Goal: Transaction & Acquisition: Subscribe to service/newsletter

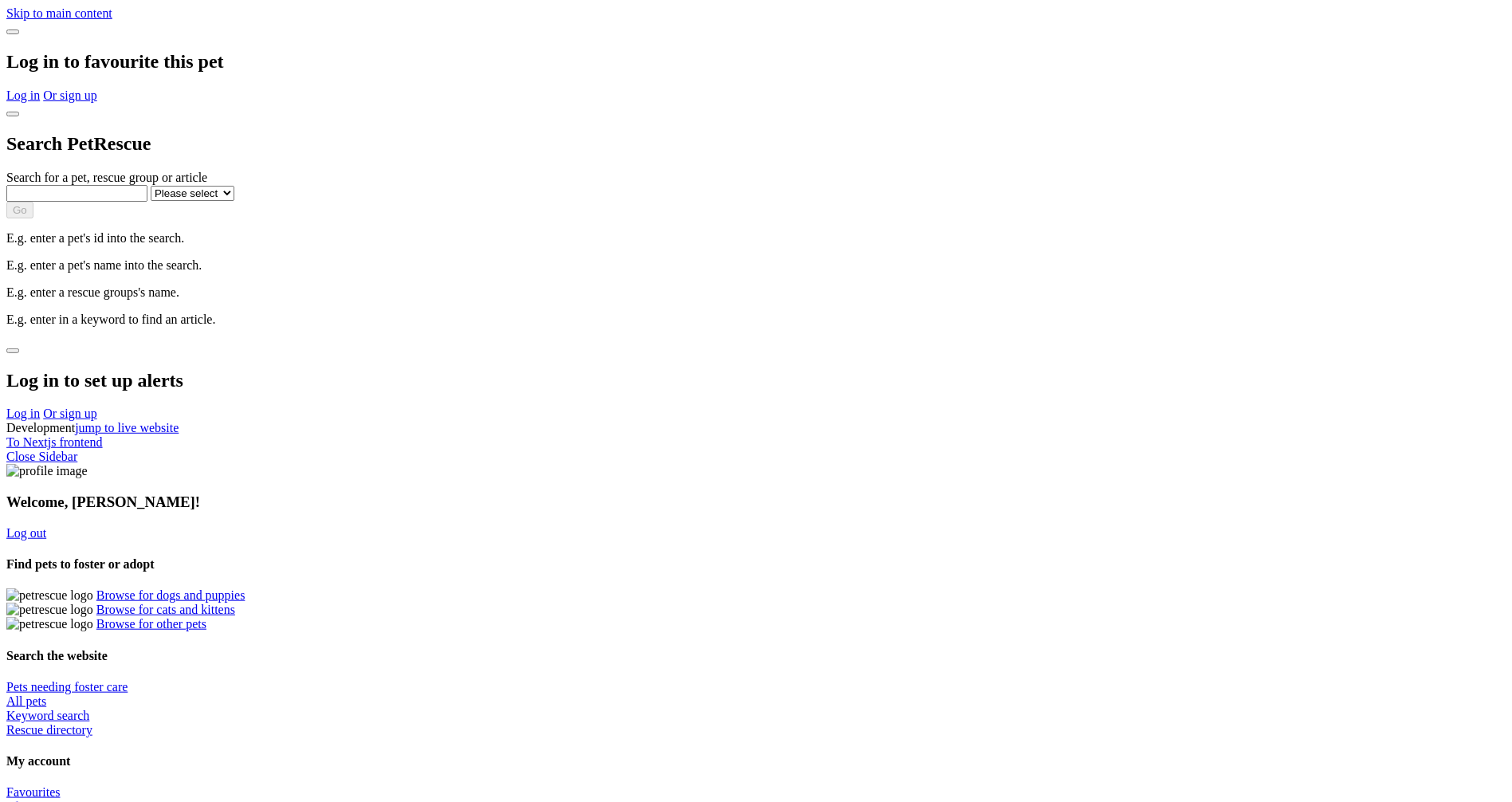
drag, startPoint x: 223, startPoint y: 99, endPoint x: 212, endPoint y: 94, distance: 12.1
click at [38, 799] on link "Alerts" at bounding box center [22, 806] width 31 height 13
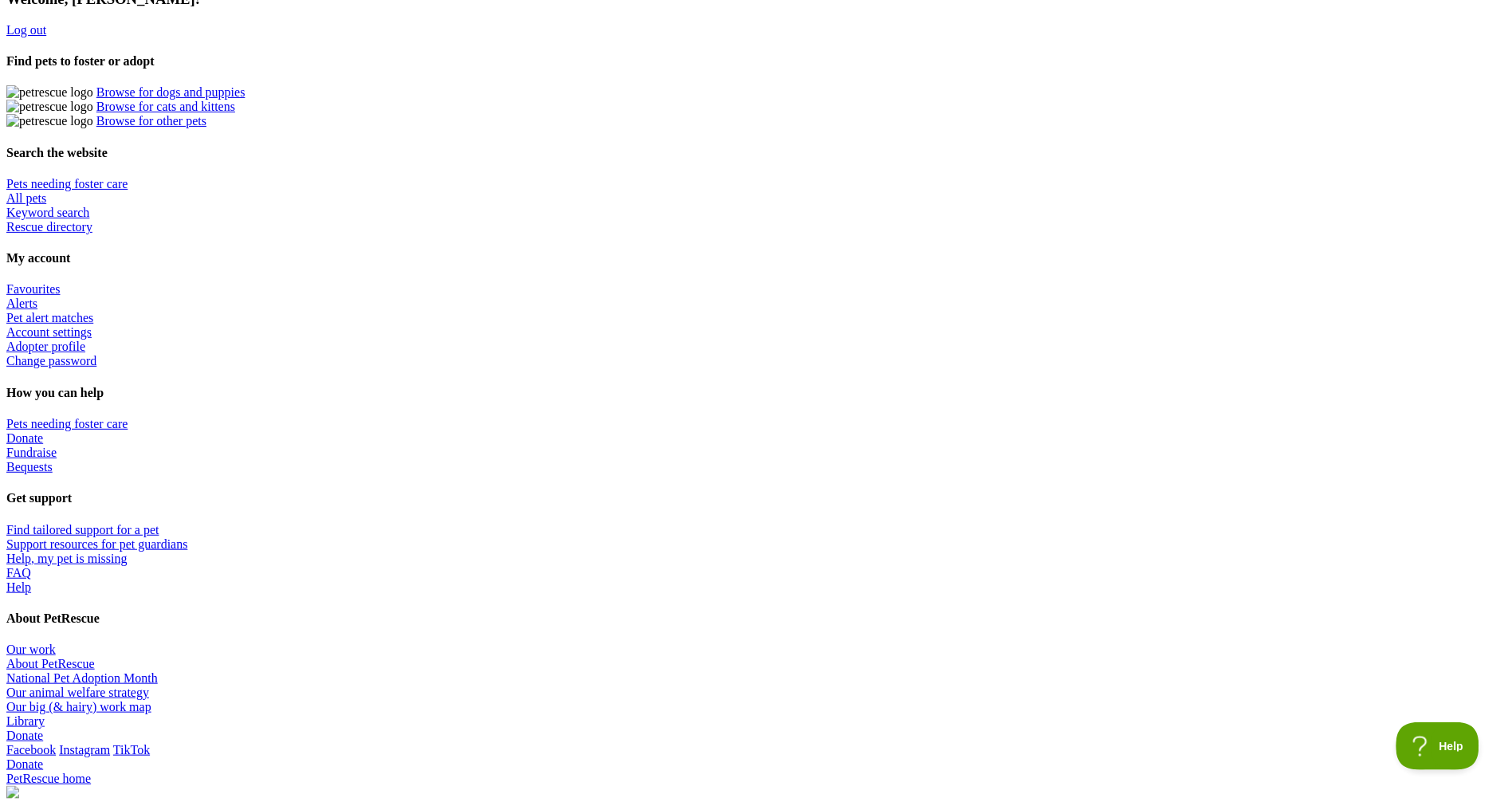
scroll to position [587, 0]
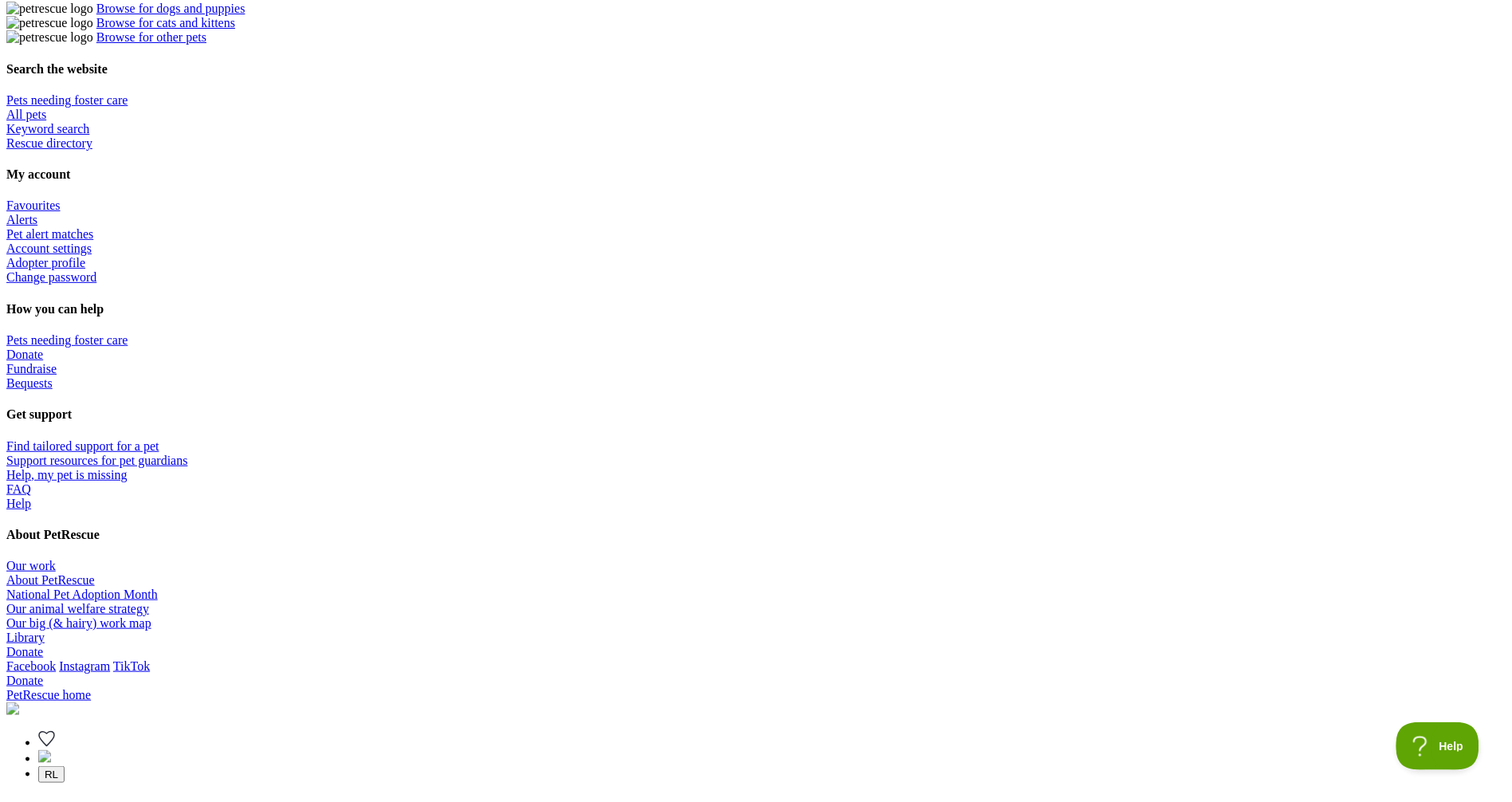
radio input "true"
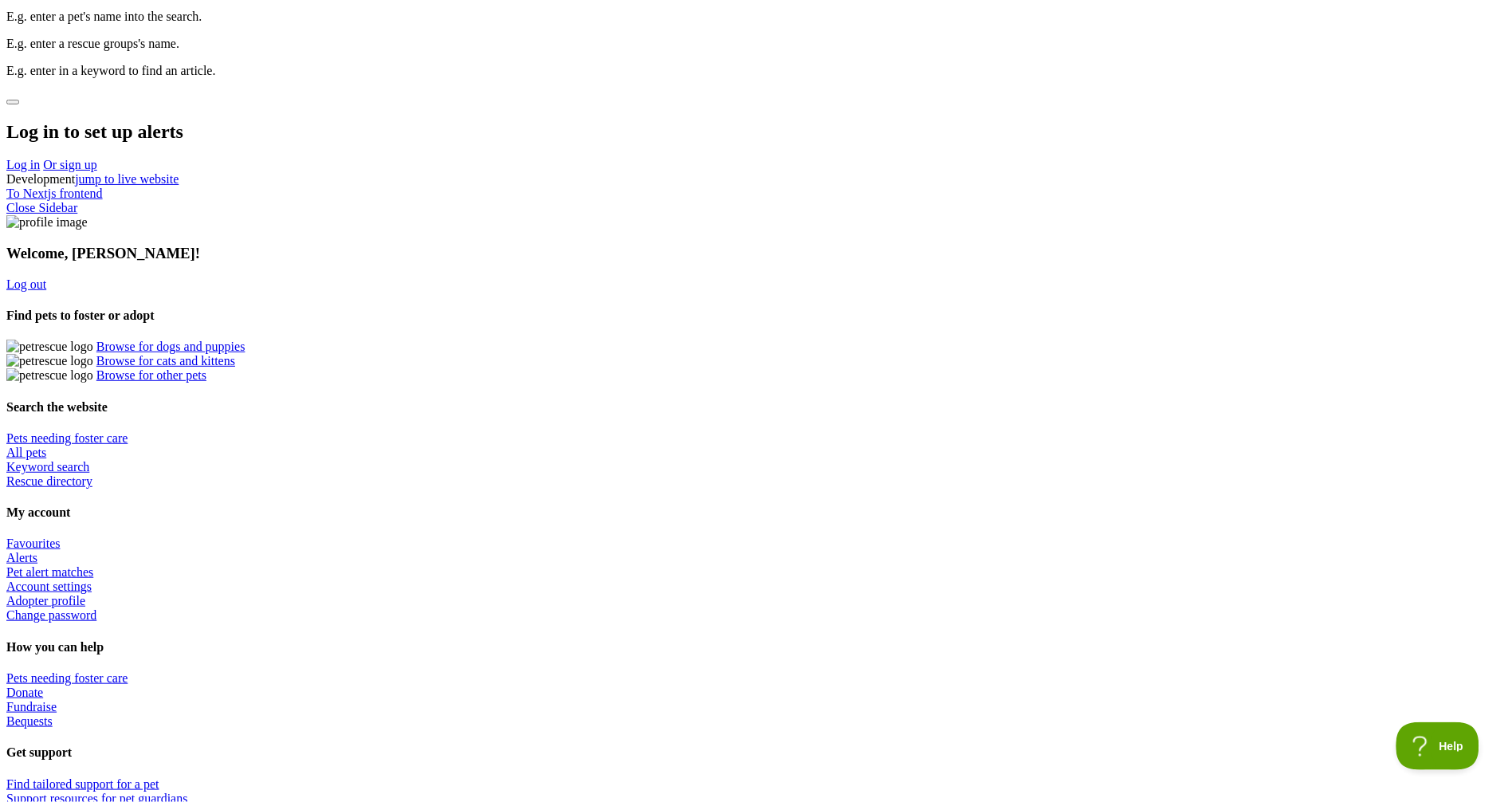
scroll to position [224, 0]
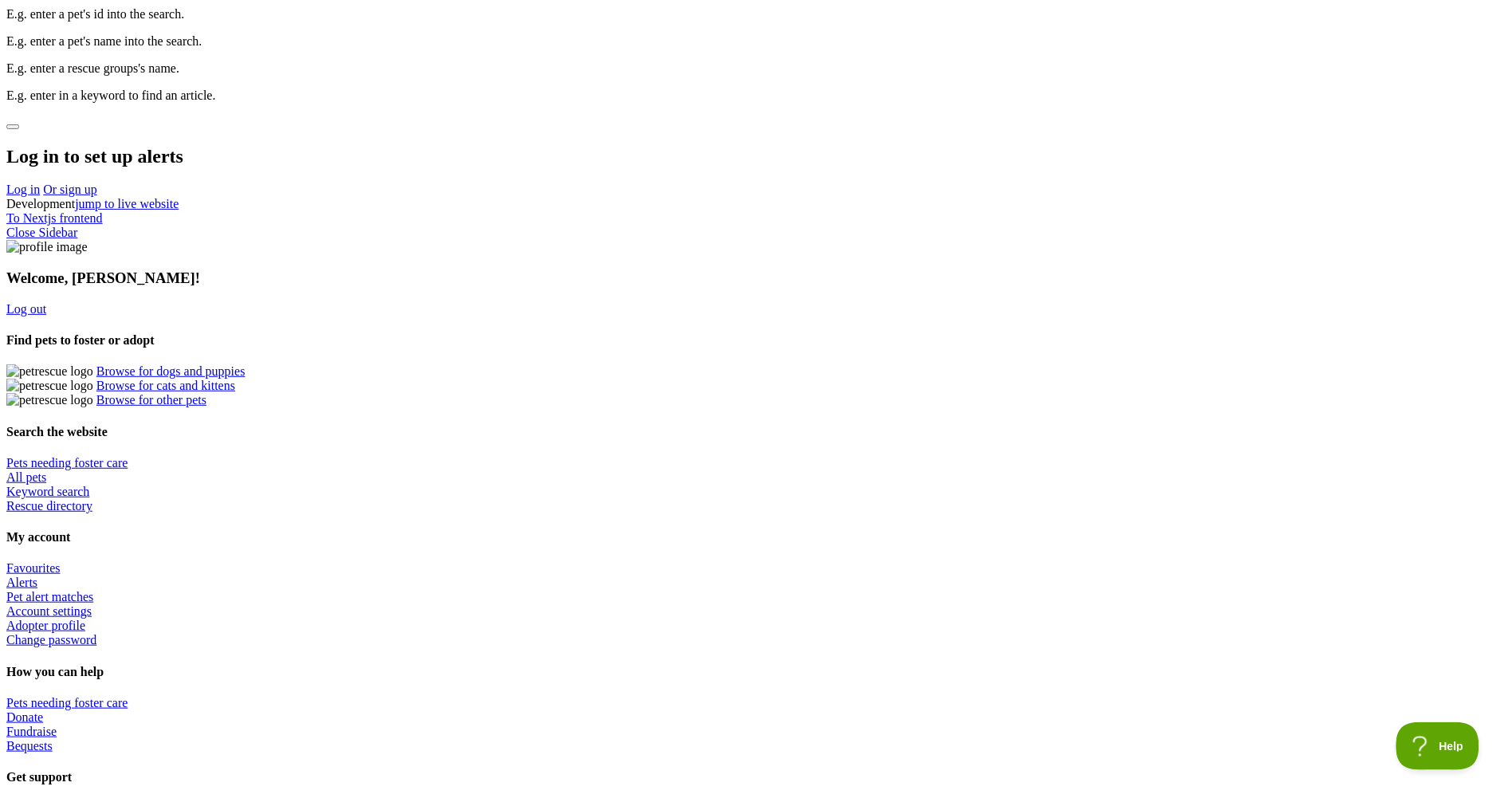
select select "4"
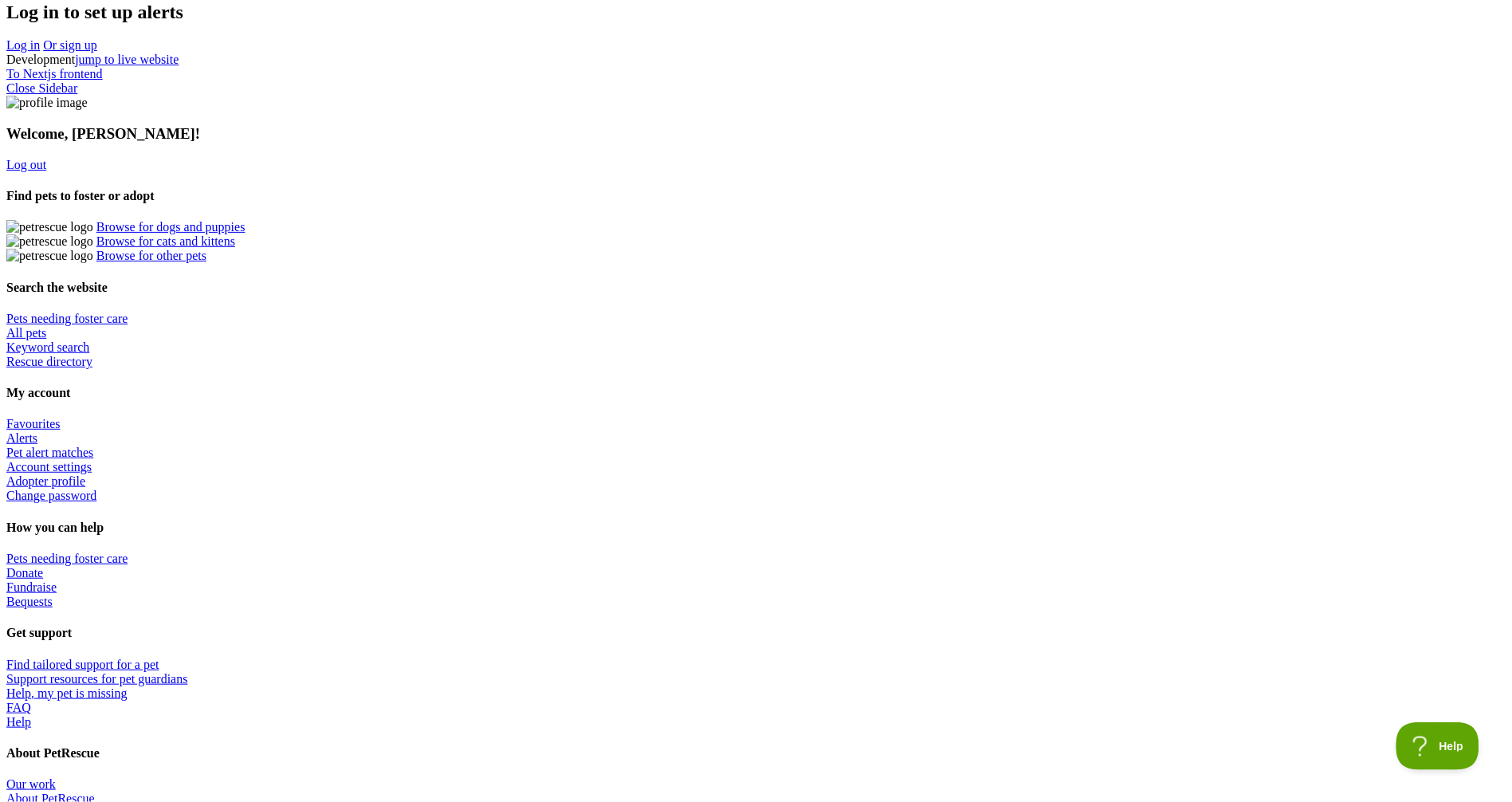
scroll to position [372, 0]
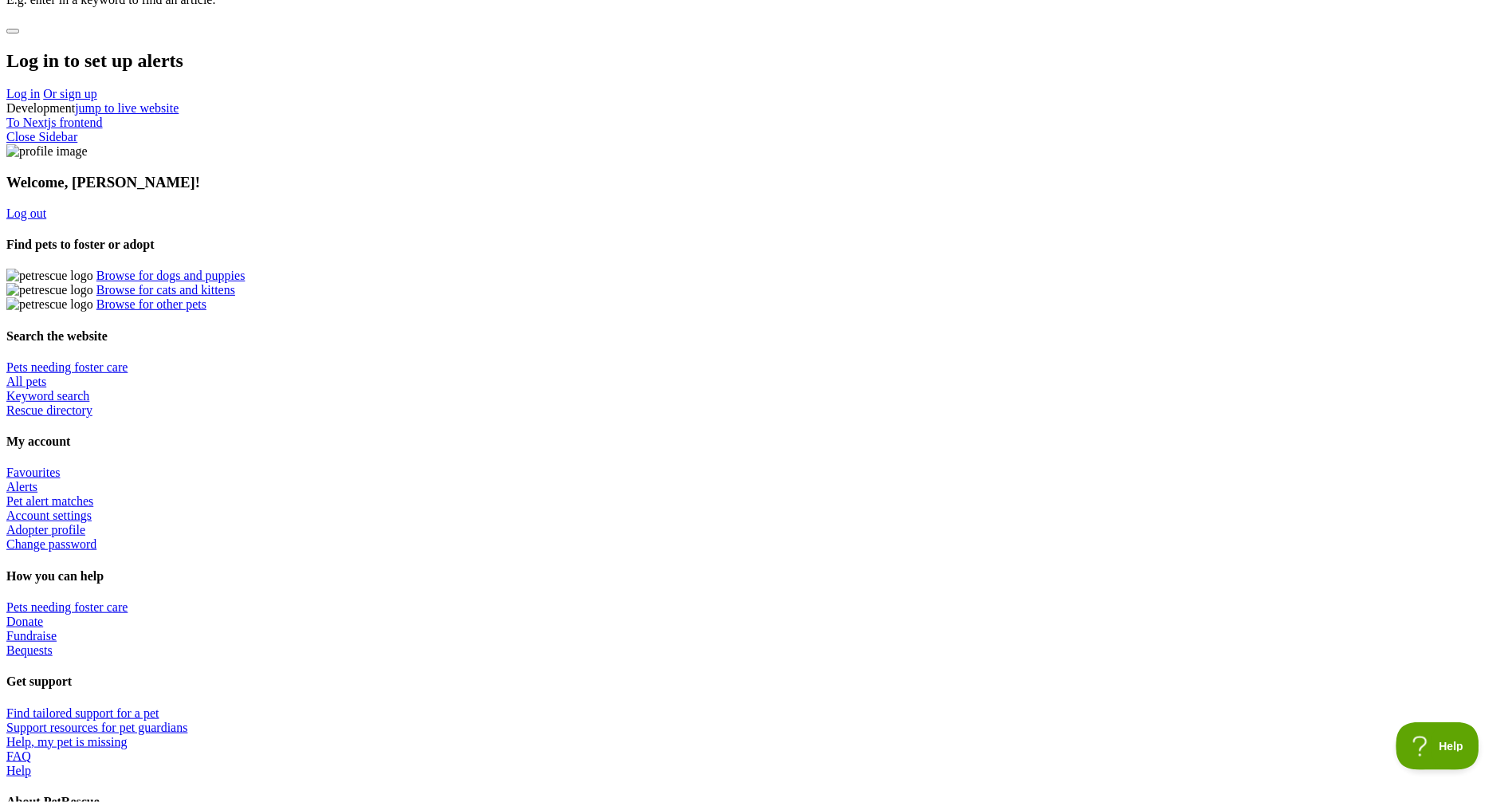
select select "1"
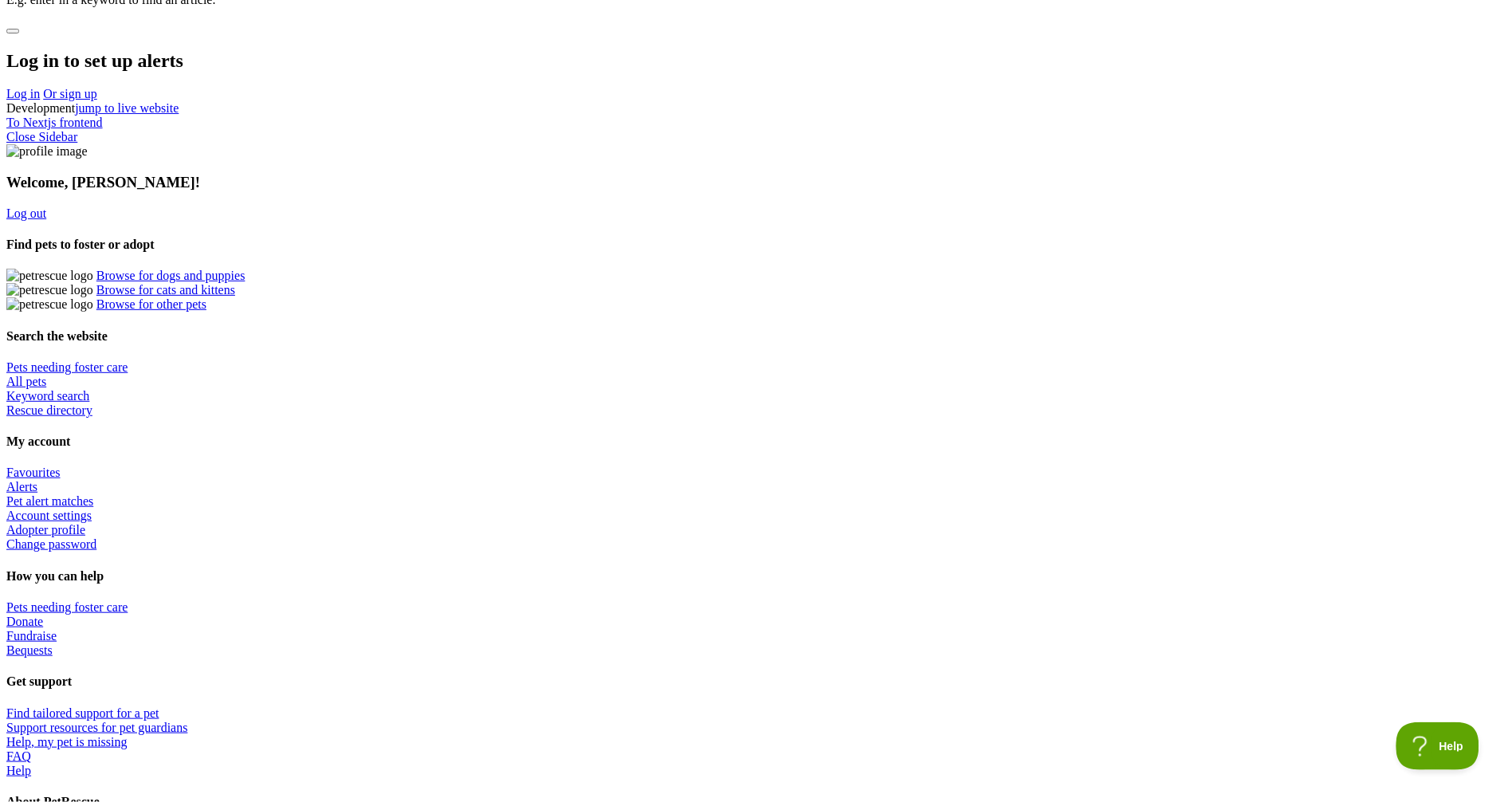
select select "small"
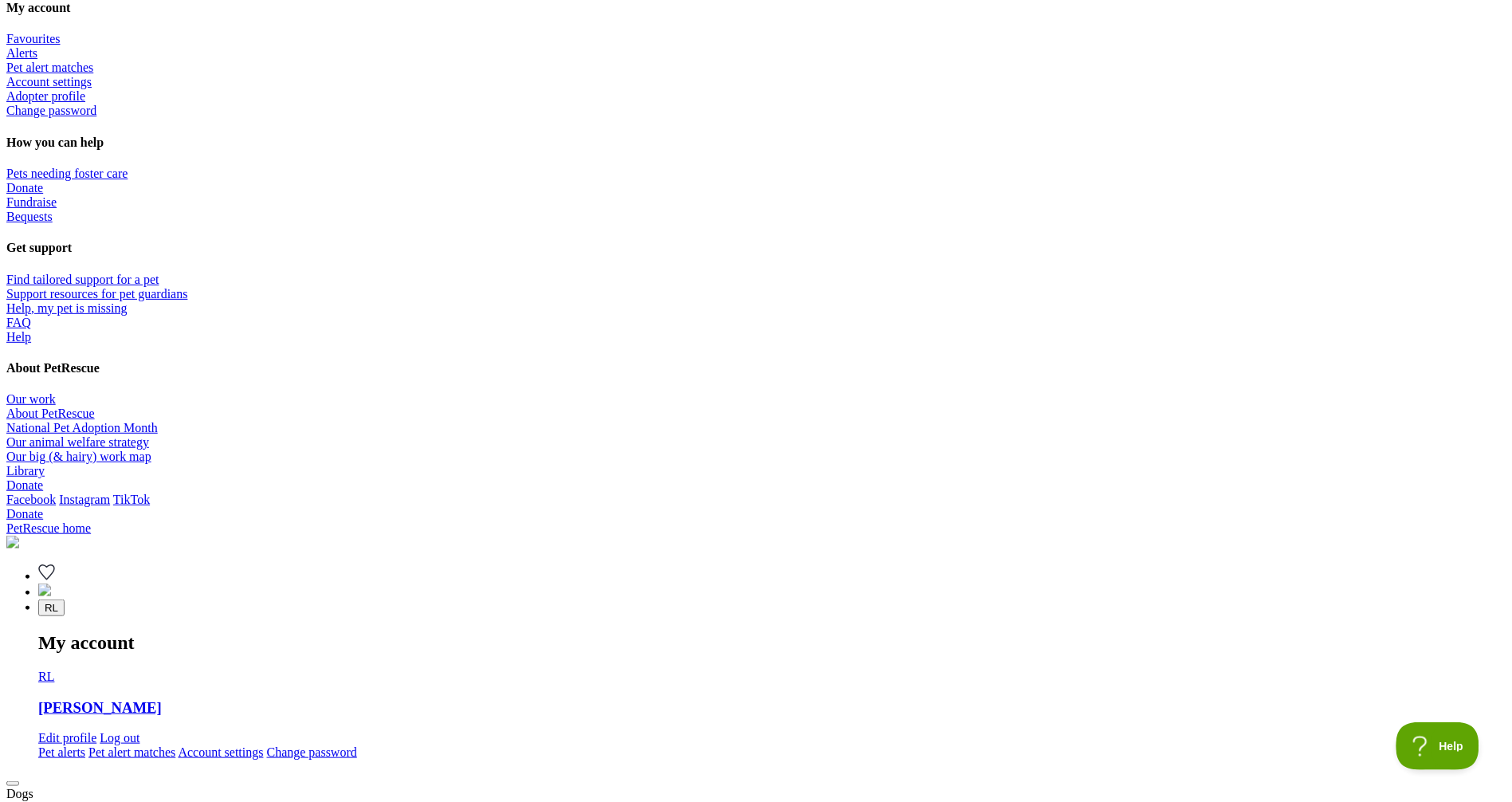
scroll to position [761, 0]
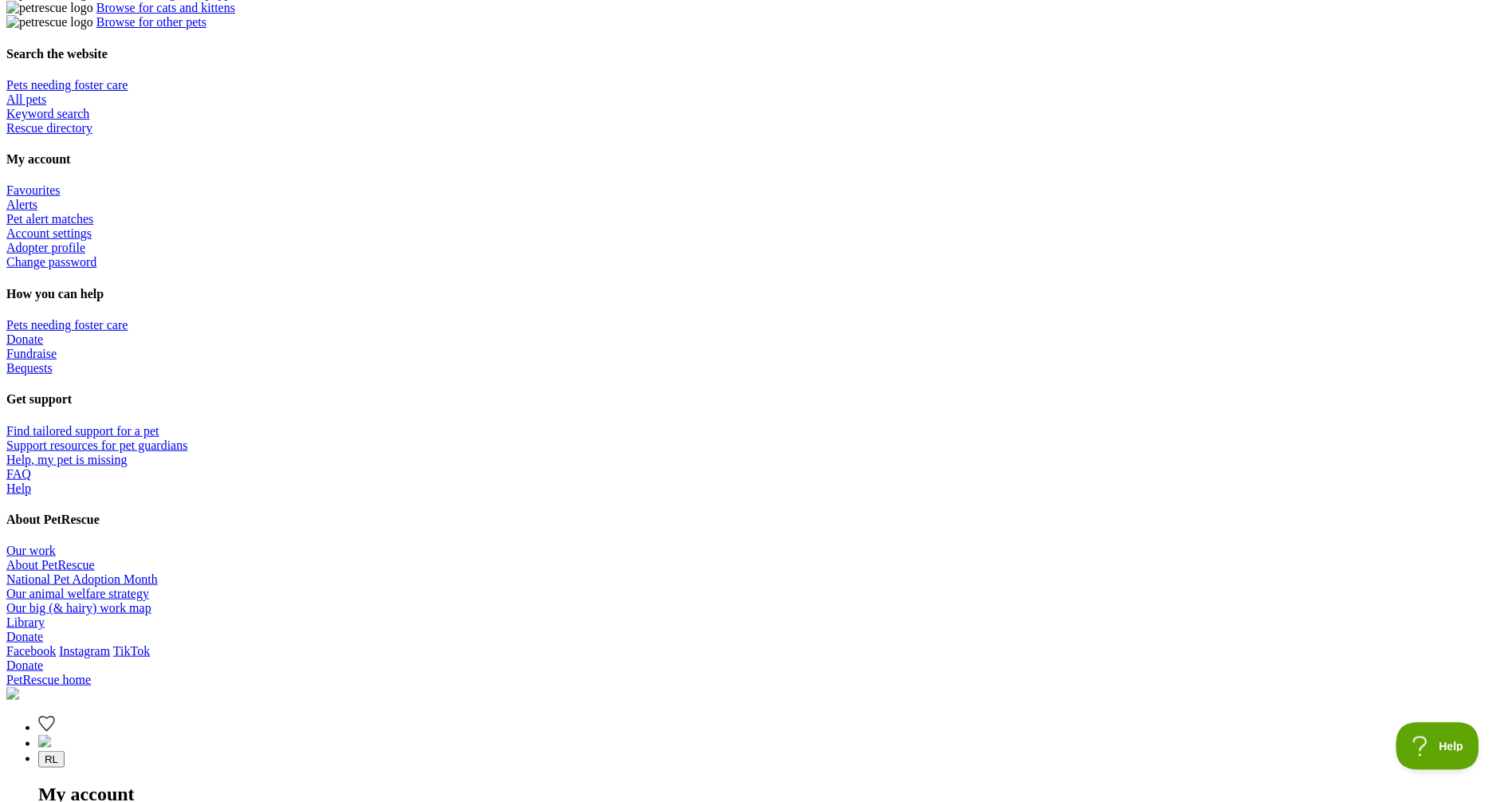
type input "0400000001"
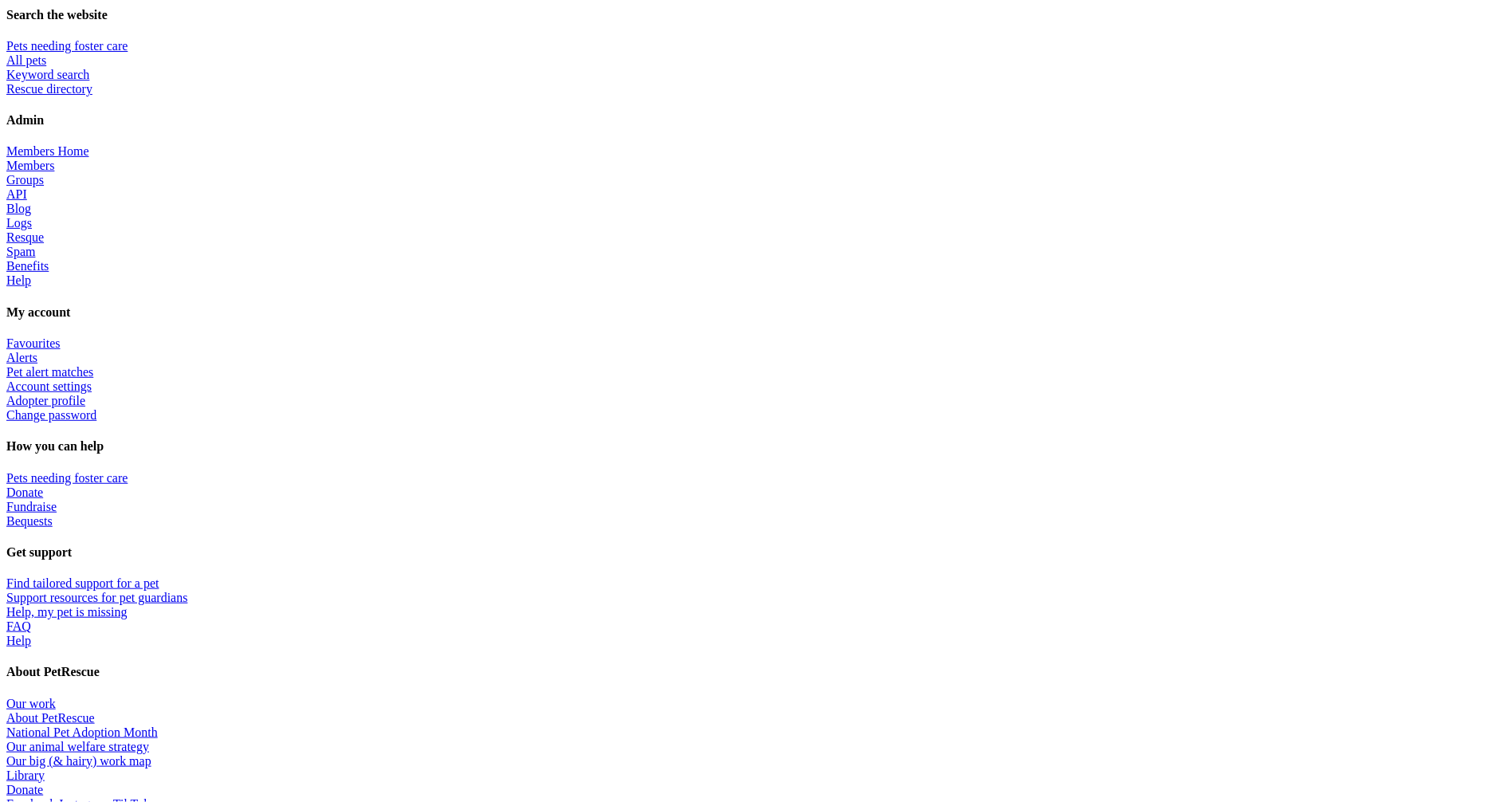
scroll to position [642, 0]
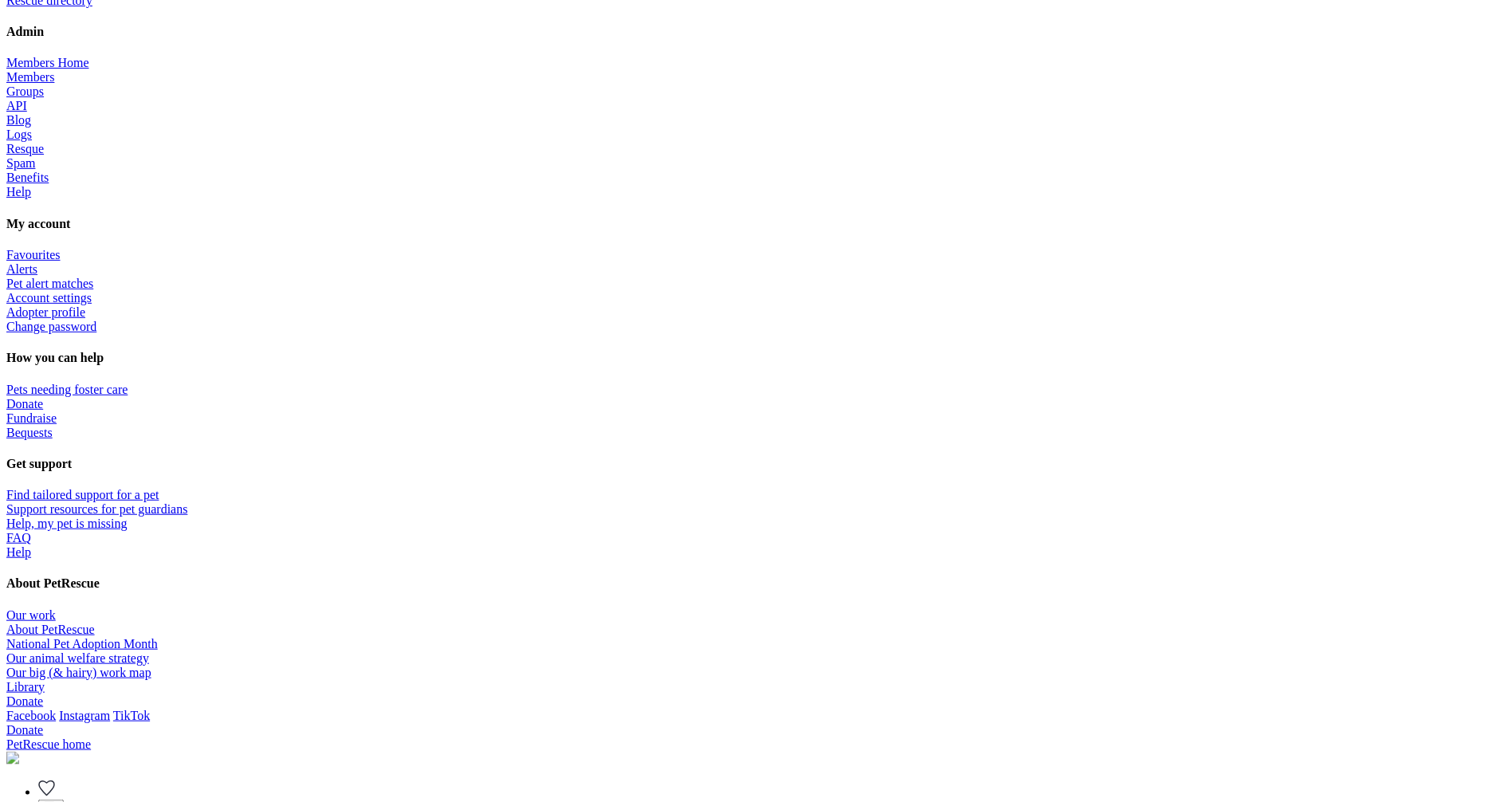
scroll to position [727, 0]
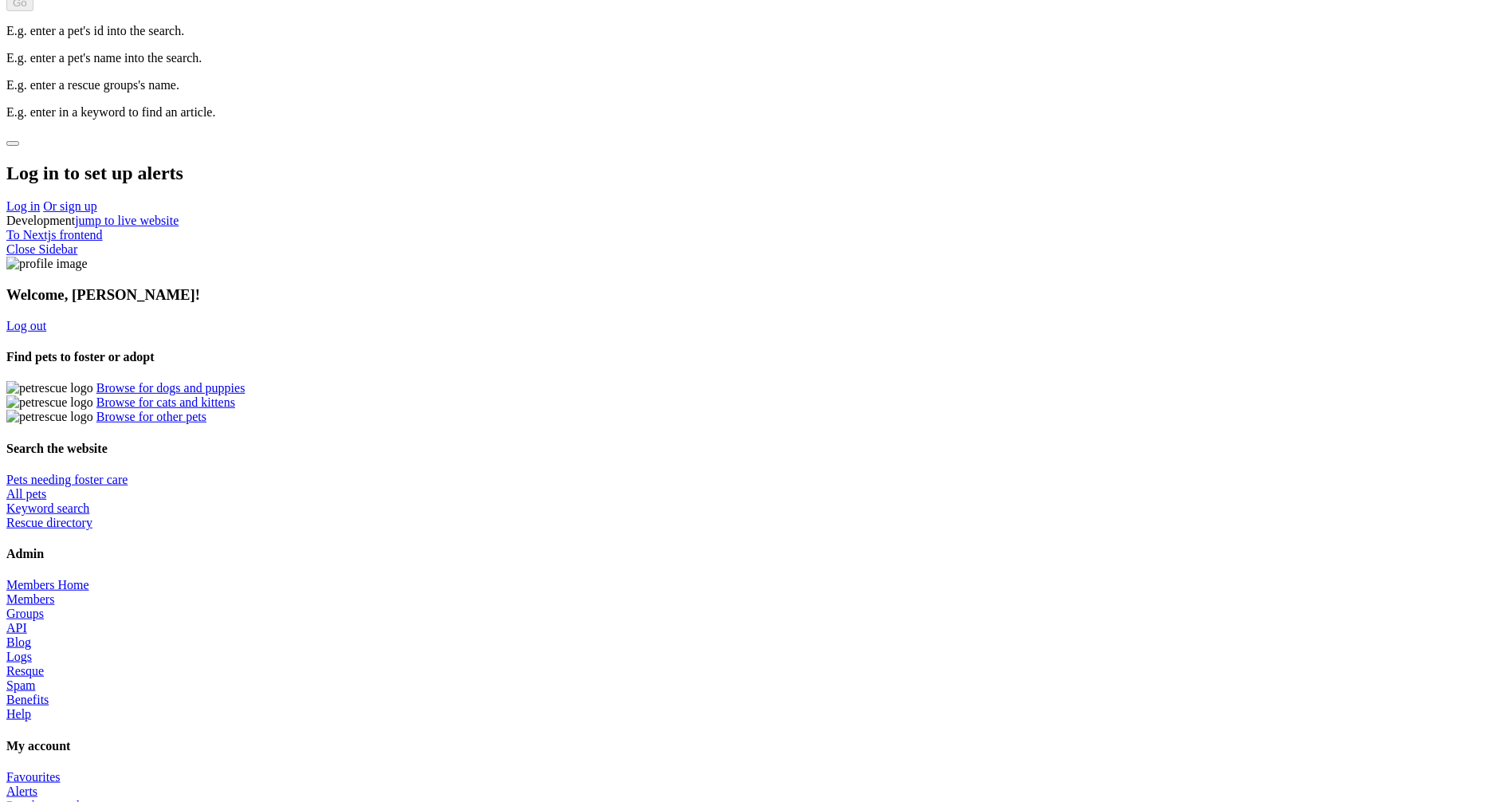
scroll to position [204, 0]
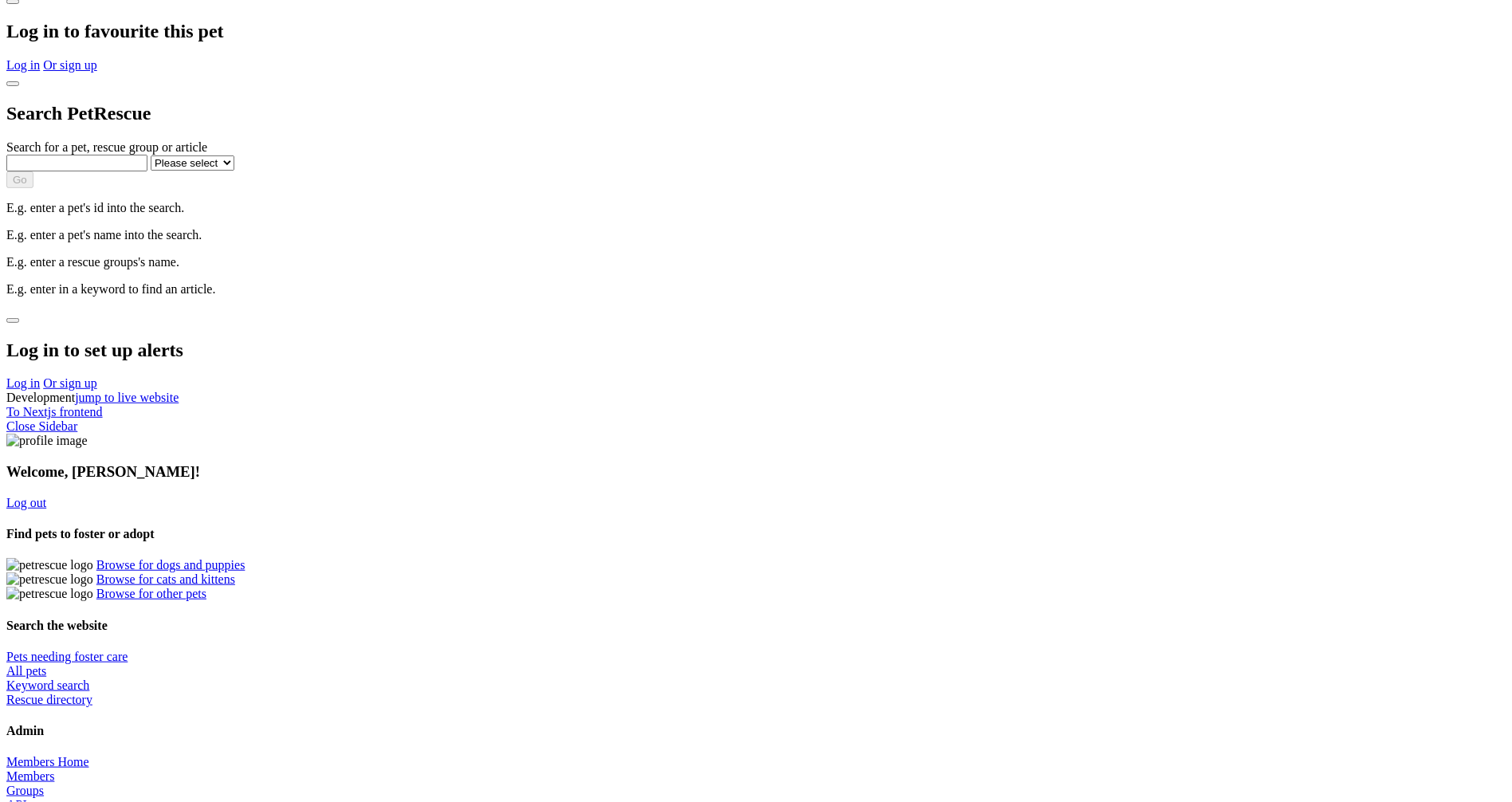
scroll to position [0, 0]
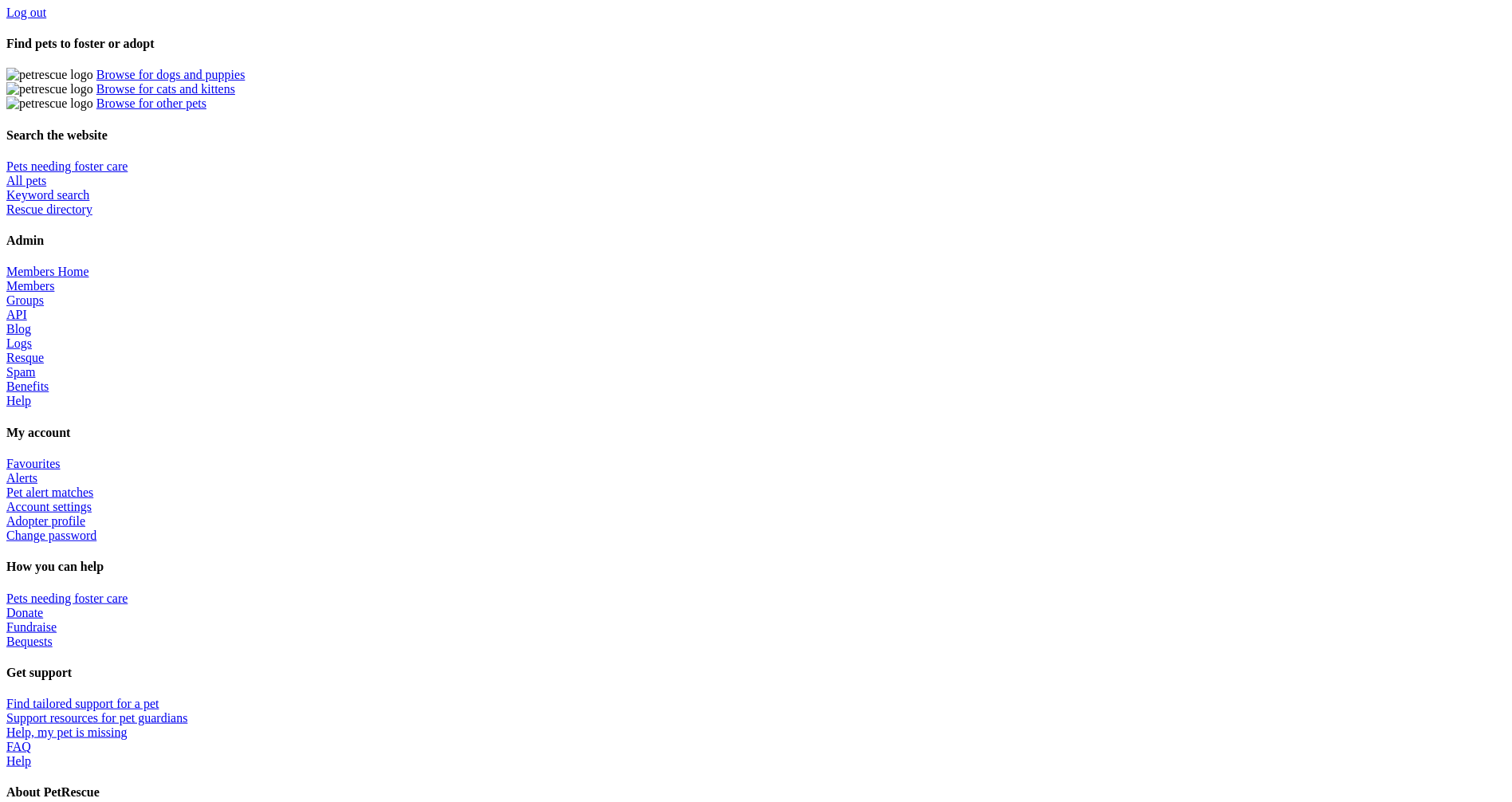
scroll to position [522, 0]
